Goal: Task Accomplishment & Management: Use online tool/utility

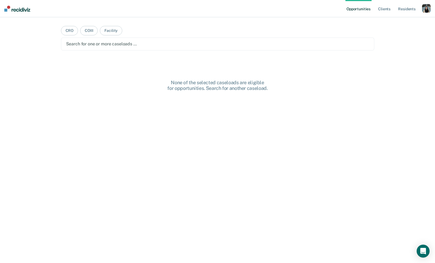
click at [427, 11] on div "button" at bounding box center [426, 8] width 9 height 9
click at [401, 23] on link "Profile" at bounding box center [404, 22] width 43 height 5
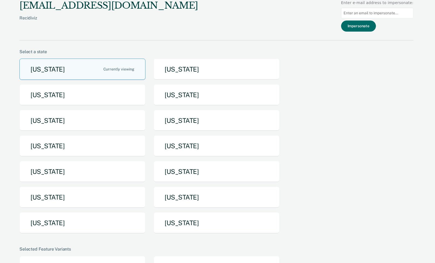
click at [365, 16] on input at bounding box center [377, 13] width 72 height 11
paste input "[EMAIL_ADDRESS][DOMAIN_NAME][US_STATE]"
type input "[EMAIL_ADDRESS][DOMAIN_NAME][US_STATE]"
click at [363, 29] on button "Impersonate" at bounding box center [358, 26] width 35 height 11
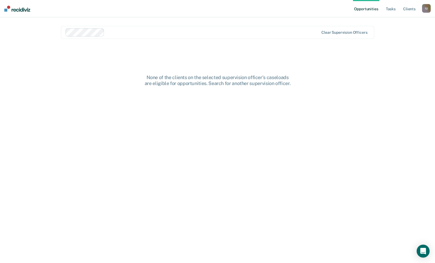
click at [297, 37] on div "Clear supervision officers" at bounding box center [217, 32] width 313 height 13
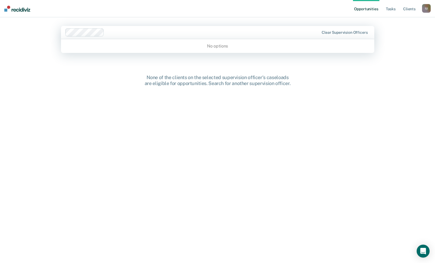
click at [262, 36] on div at bounding box center [192, 32] width 255 height 8
type input "v"
click at [407, 11] on link "Client s" at bounding box center [409, 8] width 15 height 17
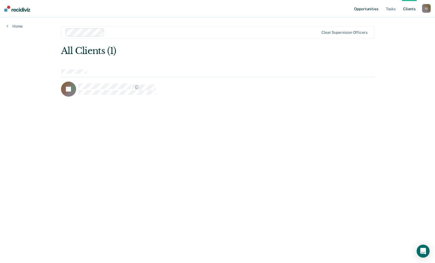
click at [370, 12] on link "Opportunities" at bounding box center [366, 8] width 26 height 17
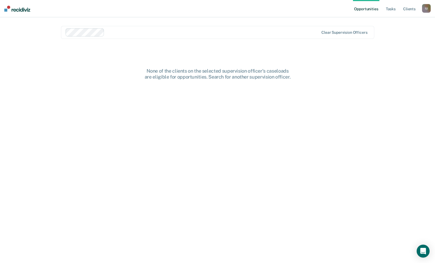
click at [424, 11] on div "I U" at bounding box center [426, 8] width 9 height 9
click at [391, 23] on link "Profile" at bounding box center [404, 22] width 43 height 5
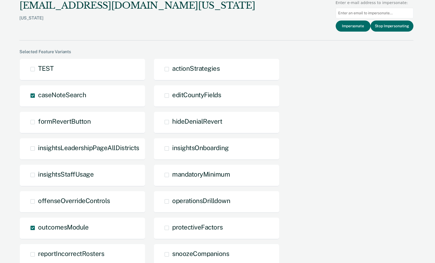
click at [373, 17] on input at bounding box center [375, 13] width 78 height 11
paste input "randi.hummel@iowa.gov"
type input "randi.hummel@iowa.gov"
click at [362, 24] on button "Impersonate" at bounding box center [353, 26] width 35 height 11
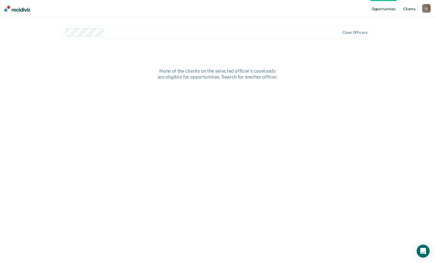
click at [414, 8] on link "Client s" at bounding box center [409, 8] width 15 height 17
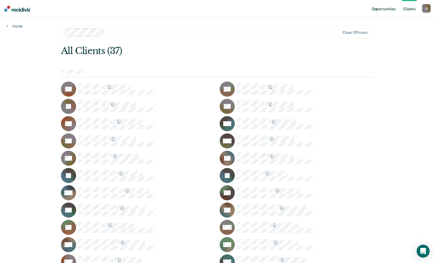
click at [389, 10] on link "Opportunities" at bounding box center [384, 8] width 26 height 17
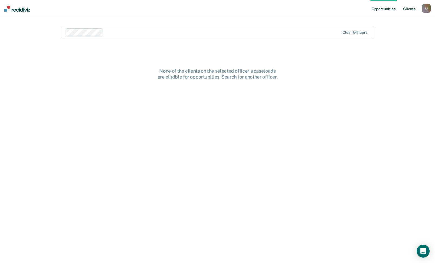
click at [408, 9] on link "Client s" at bounding box center [409, 8] width 15 height 17
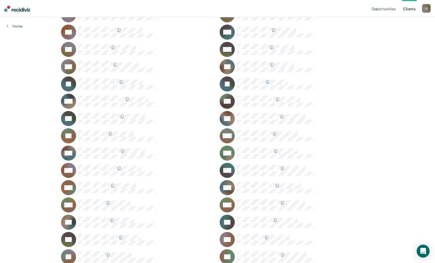
scroll to position [165, 0]
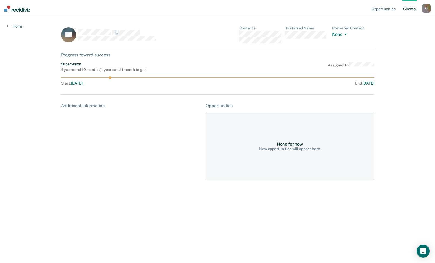
scroll to position [165, 0]
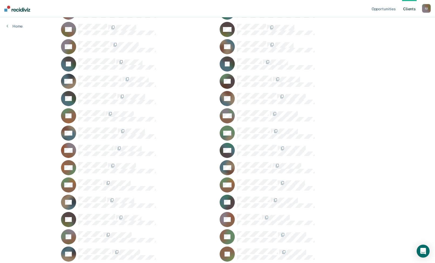
scroll to position [36, 0]
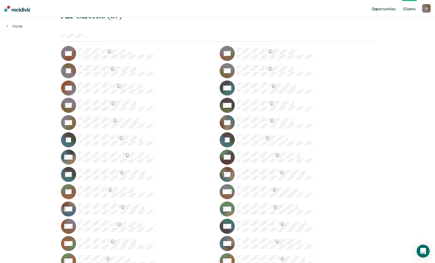
click at [383, 15] on link "Opportunities" at bounding box center [384, 8] width 26 height 17
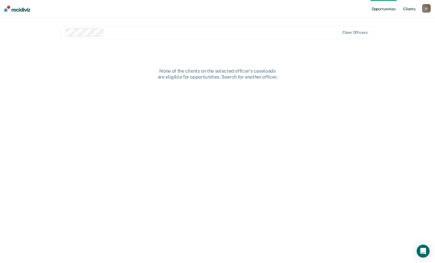
click at [408, 9] on link "Client s" at bounding box center [409, 8] width 15 height 17
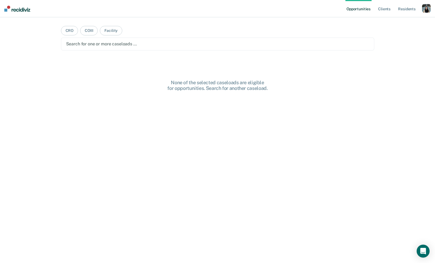
click at [425, 10] on div "button" at bounding box center [426, 8] width 9 height 9
click at [392, 19] on div "Profile How it works Log Out" at bounding box center [405, 28] width 52 height 26
click at [392, 22] on link "Profile" at bounding box center [404, 22] width 43 height 5
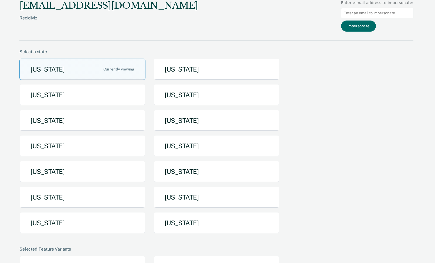
click at [372, 12] on input at bounding box center [377, 13] width 72 height 11
paste input "[EMAIL_ADDRESS][DOMAIN_NAME][US_STATE]"
type input "[EMAIL_ADDRESS][DOMAIN_NAME][US_STATE]"
click at [372, 24] on button "Impersonate" at bounding box center [358, 26] width 35 height 11
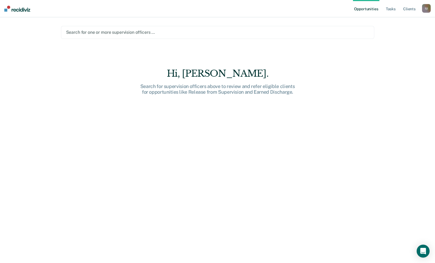
click at [363, 36] on div "Search for one or more supervision officers …" at bounding box center [217, 32] width 313 height 13
